Goal: Information Seeking & Learning: Learn about a topic

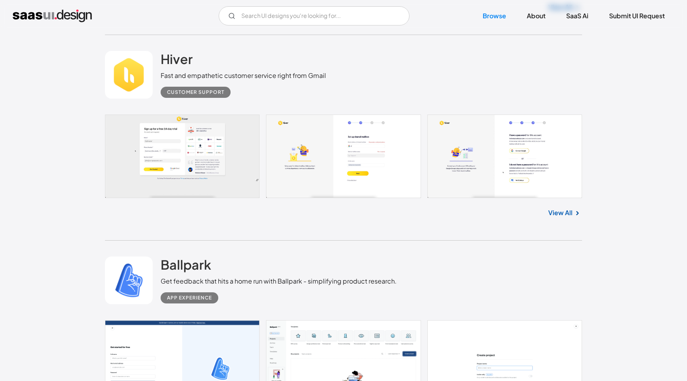
scroll to position [3420, 0]
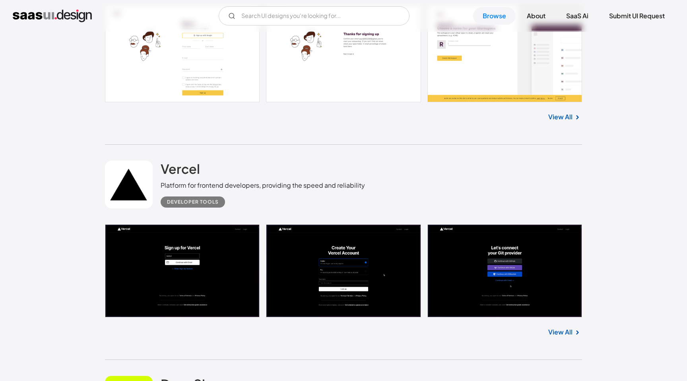
scroll to position [828, 0]
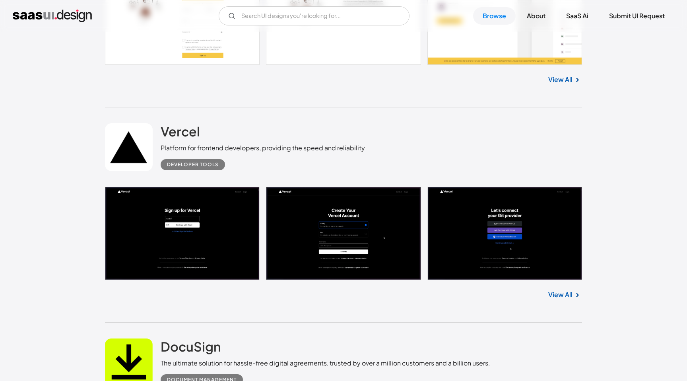
click at [343, 224] on link at bounding box center [343, 233] width 477 height 93
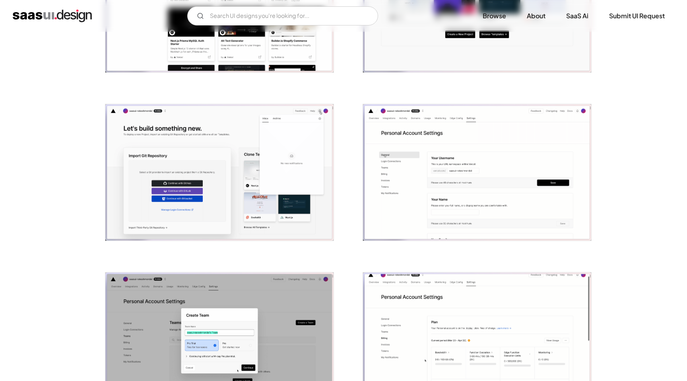
scroll to position [787, 0]
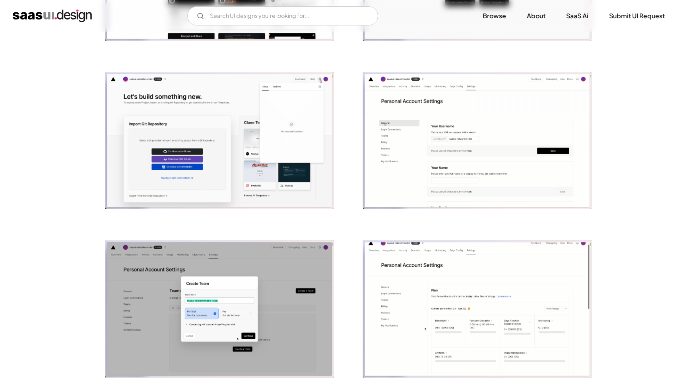
click at [476, 131] on img "open lightbox" at bounding box center [477, 140] width 228 height 137
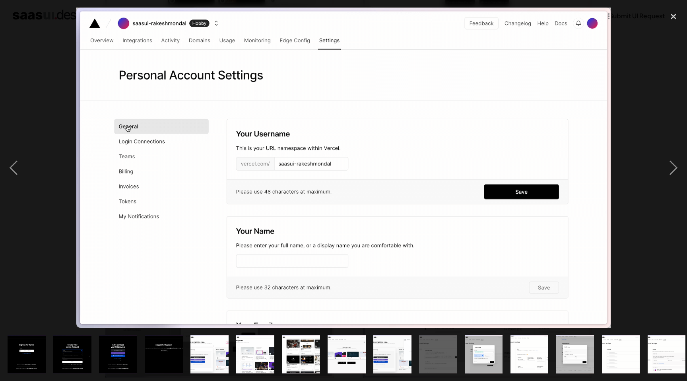
click at [476, 131] on img at bounding box center [343, 168] width 535 height 320
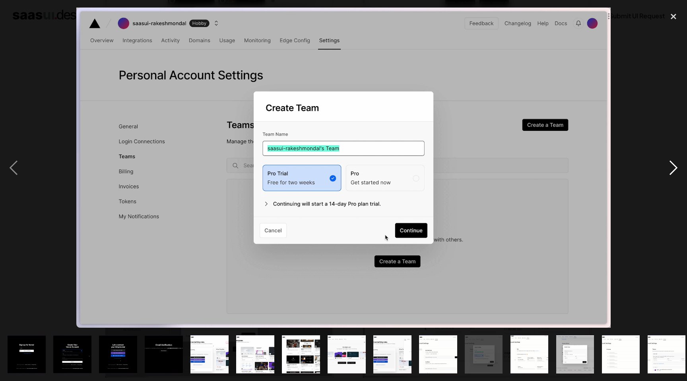
click at [671, 171] on div "next image" at bounding box center [673, 168] width 27 height 320
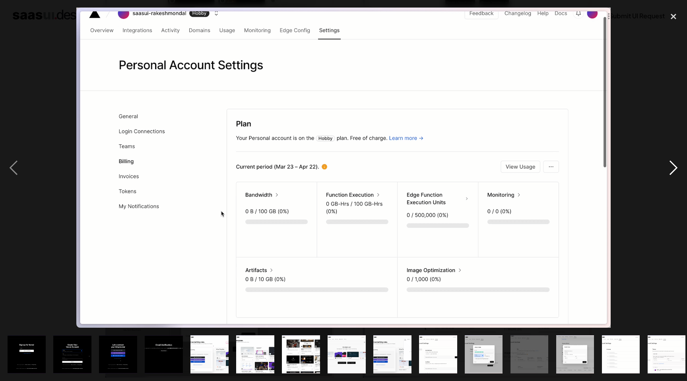
click at [671, 171] on div "next image" at bounding box center [673, 168] width 27 height 320
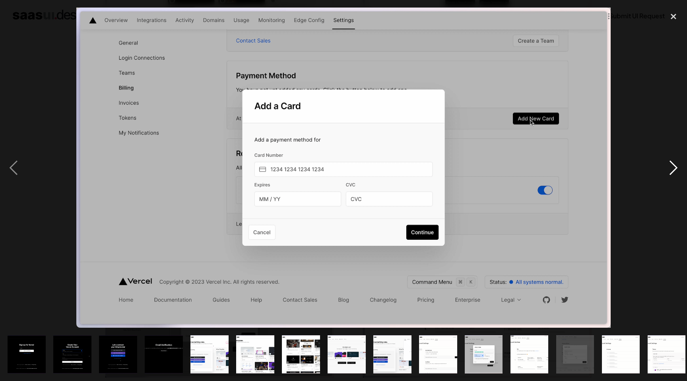
click at [671, 171] on div "next image" at bounding box center [673, 168] width 27 height 320
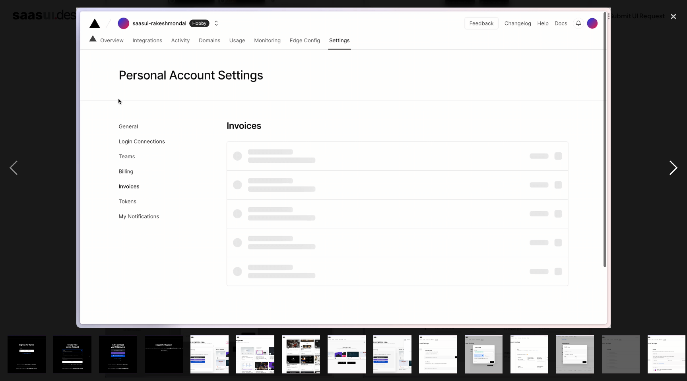
click at [671, 171] on div "next image" at bounding box center [673, 168] width 27 height 320
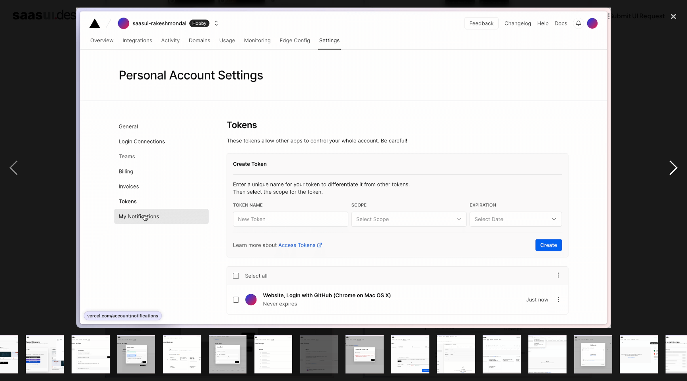
scroll to position [0, 372]
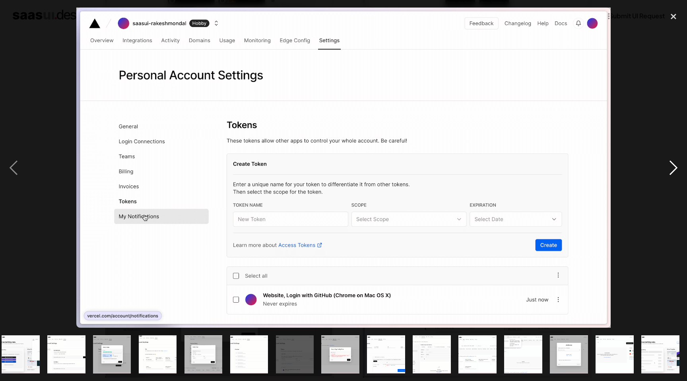
click at [671, 171] on div "next image" at bounding box center [673, 168] width 27 height 320
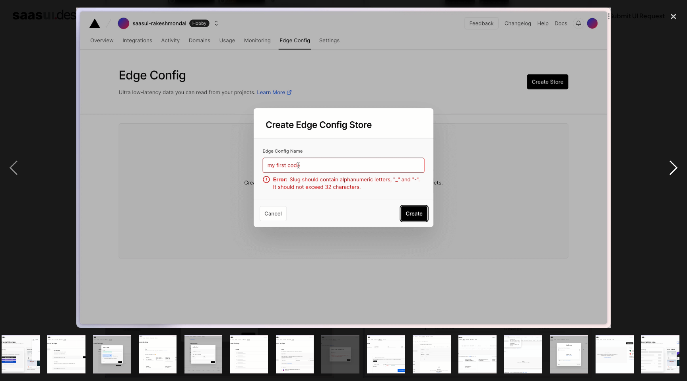
click at [671, 171] on div "next image" at bounding box center [673, 168] width 27 height 320
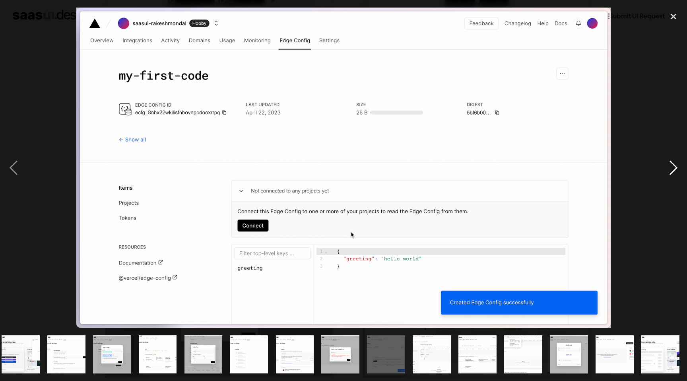
click at [671, 171] on div "next image" at bounding box center [673, 168] width 27 height 320
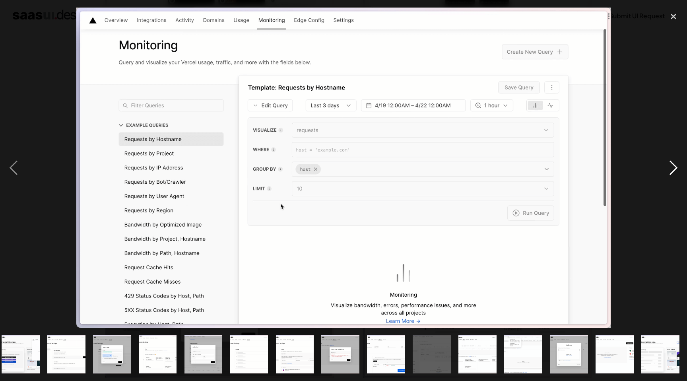
click at [674, 161] on div "next image" at bounding box center [673, 168] width 27 height 320
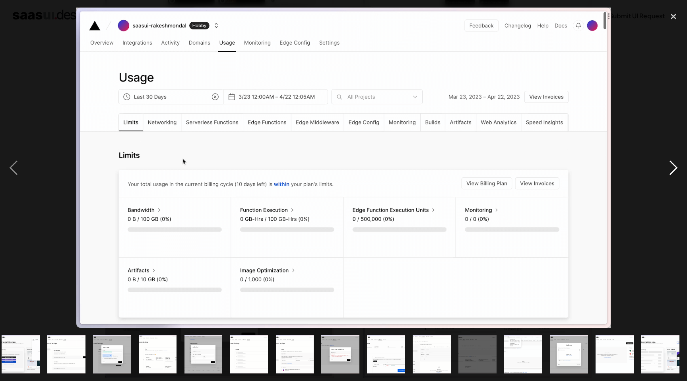
click at [674, 161] on div "next image" at bounding box center [673, 168] width 27 height 320
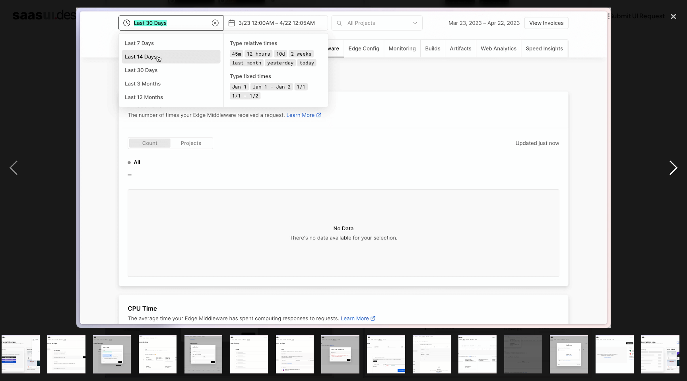
click at [674, 161] on div "next image" at bounding box center [673, 168] width 27 height 320
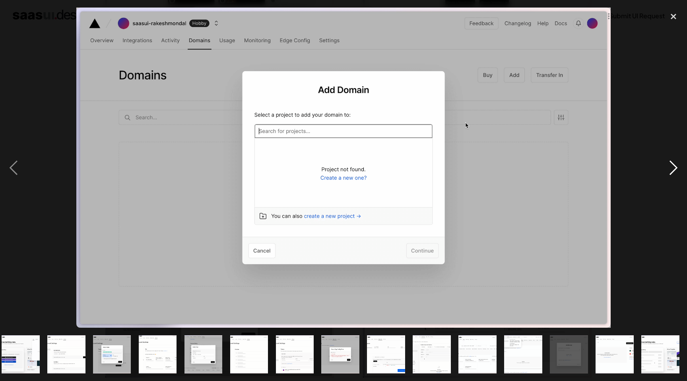
click at [681, 169] on div "next image" at bounding box center [673, 168] width 27 height 320
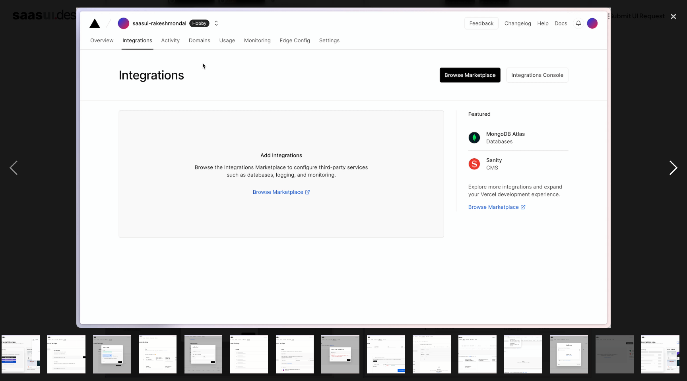
click at [681, 169] on div "next image" at bounding box center [673, 168] width 27 height 320
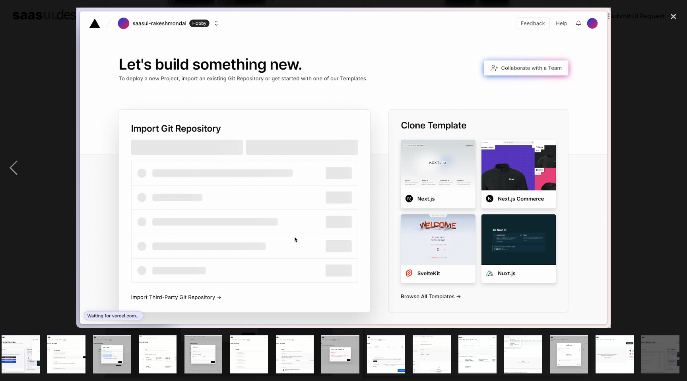
click at [681, 169] on div "next image" at bounding box center [673, 168] width 27 height 320
click at [672, 20] on div "close lightbox" at bounding box center [673, 16] width 27 height 17
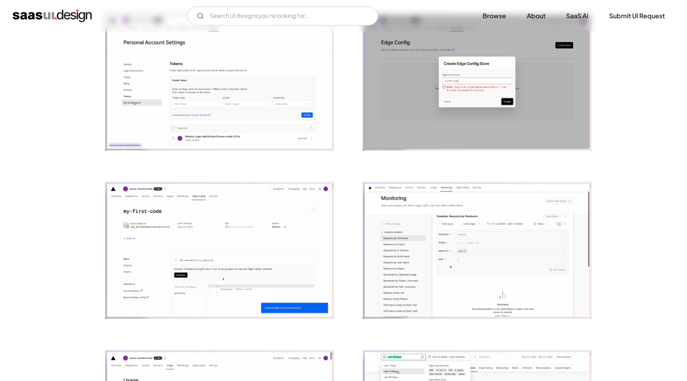
scroll to position [1627, 0]
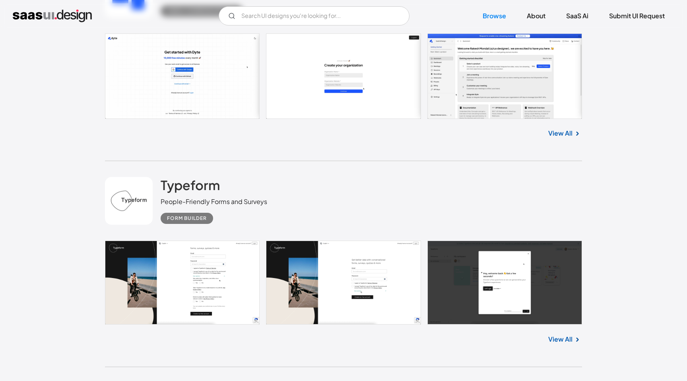
scroll to position [2225, 0]
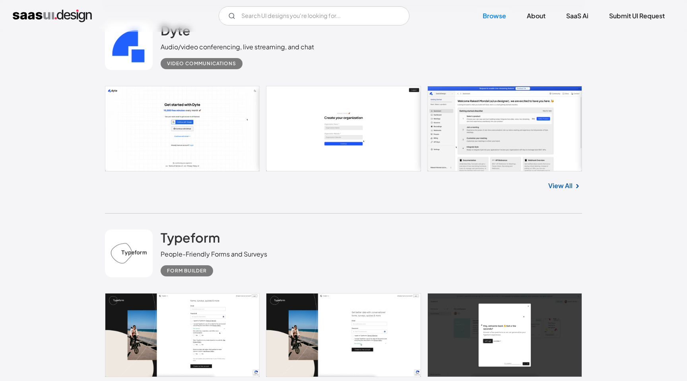
click at [502, 120] on link at bounding box center [343, 128] width 477 height 85
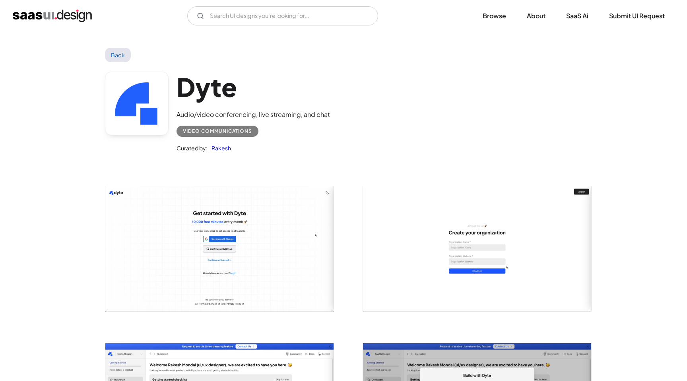
click at [498, 236] on img "open lightbox" at bounding box center [477, 248] width 228 height 125
